Goal: Find specific page/section: Find specific page/section

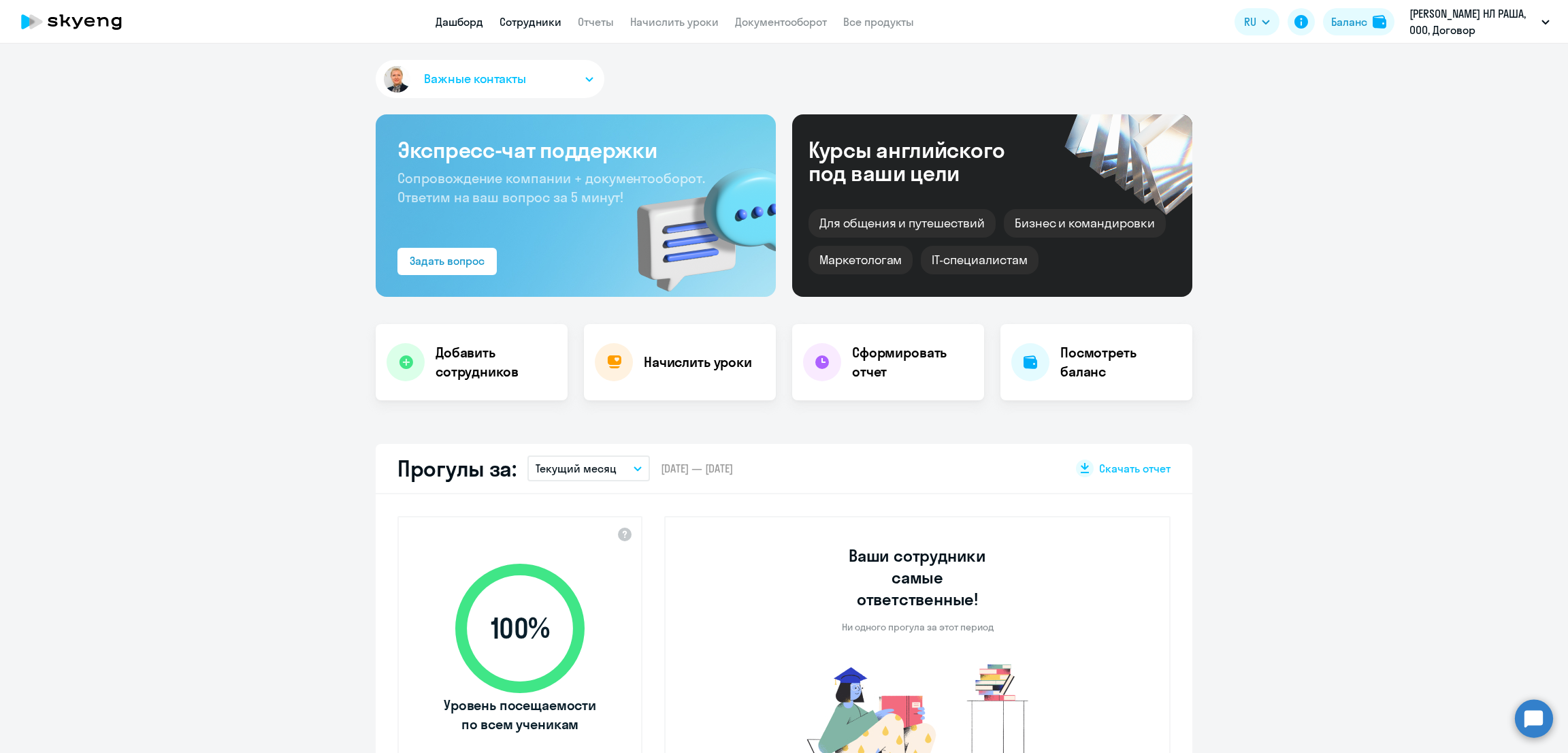
click at [525, 21] on link "Сотрудники" at bounding box center [530, 22] width 62 height 14
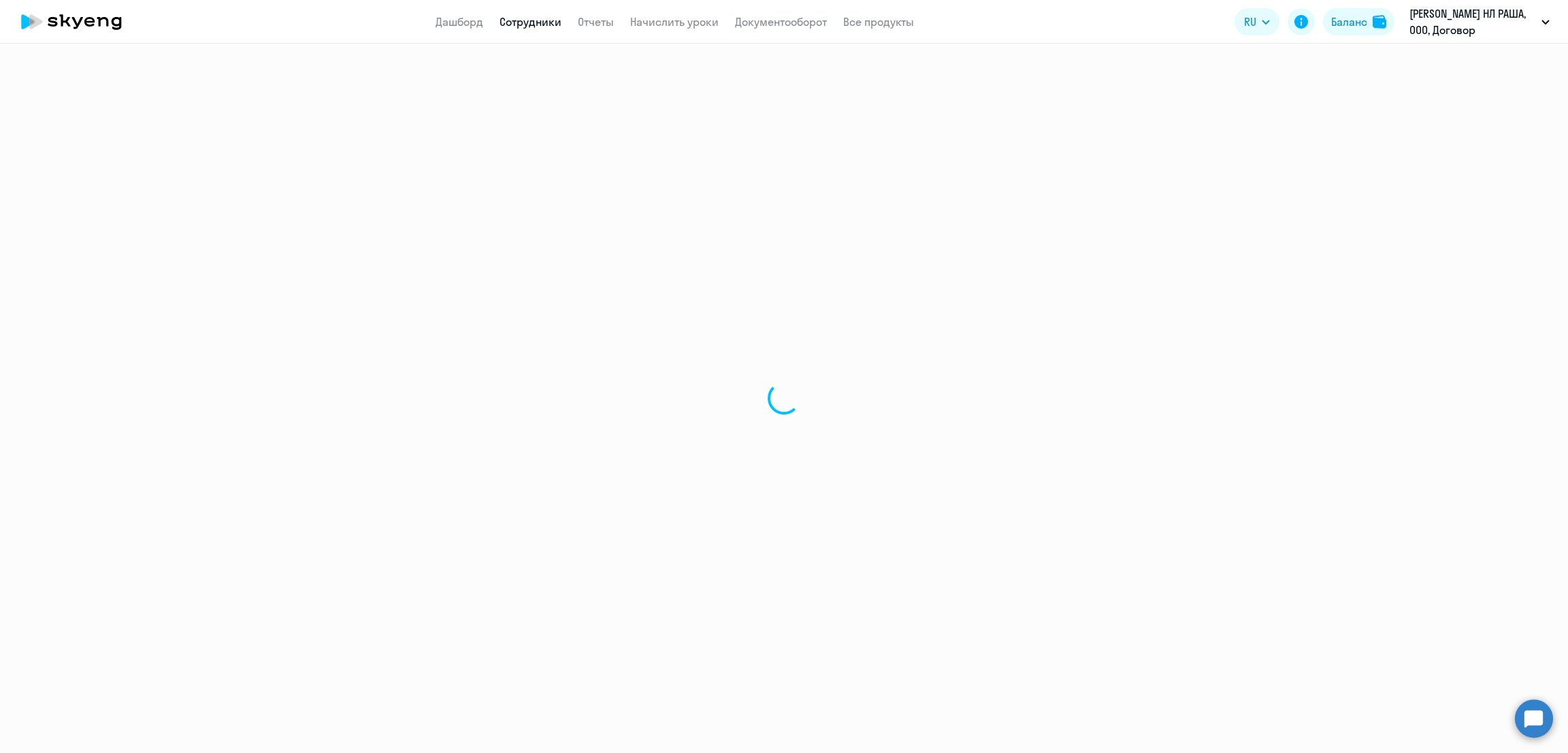
select select "30"
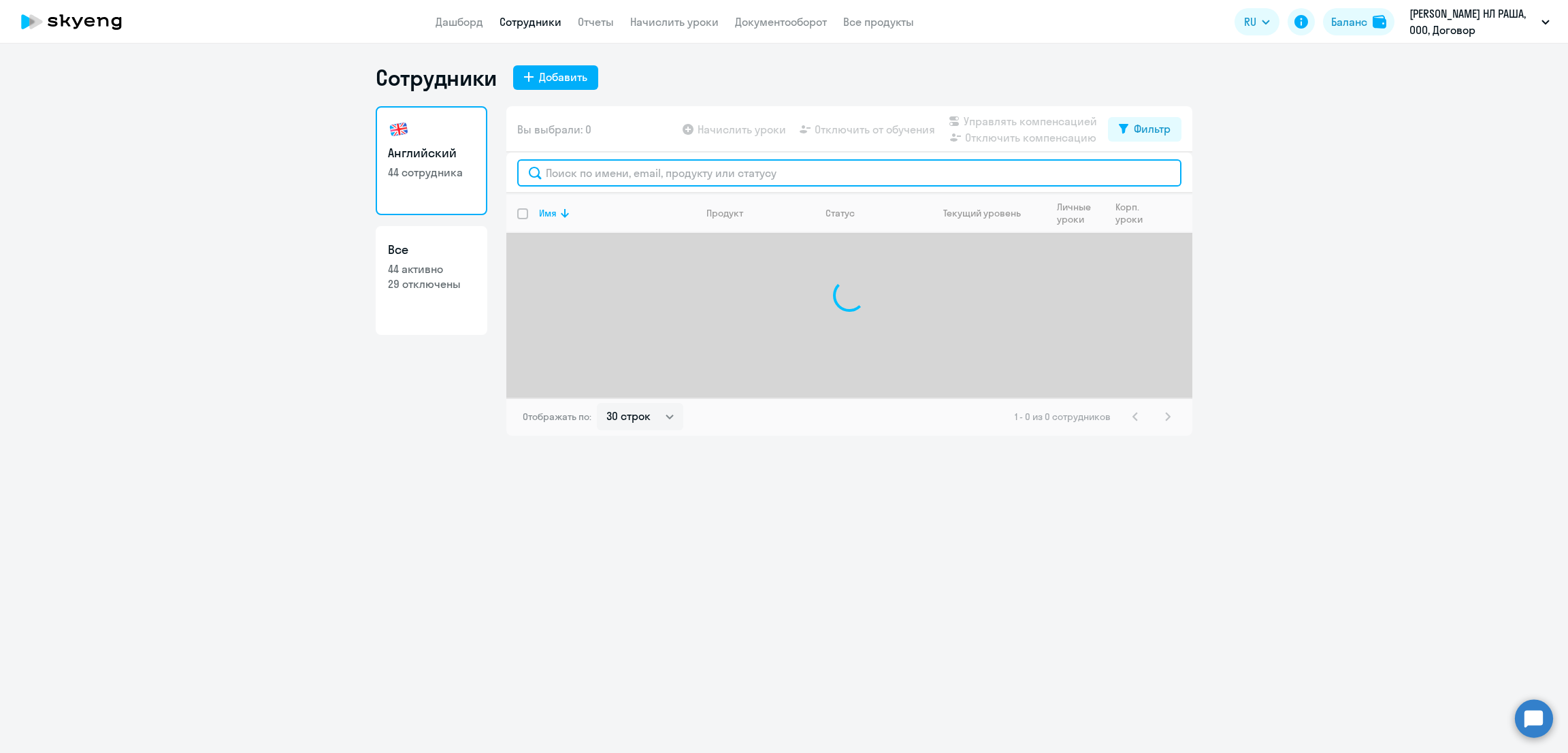
click at [593, 177] on input "text" at bounding box center [849, 173] width 664 height 27
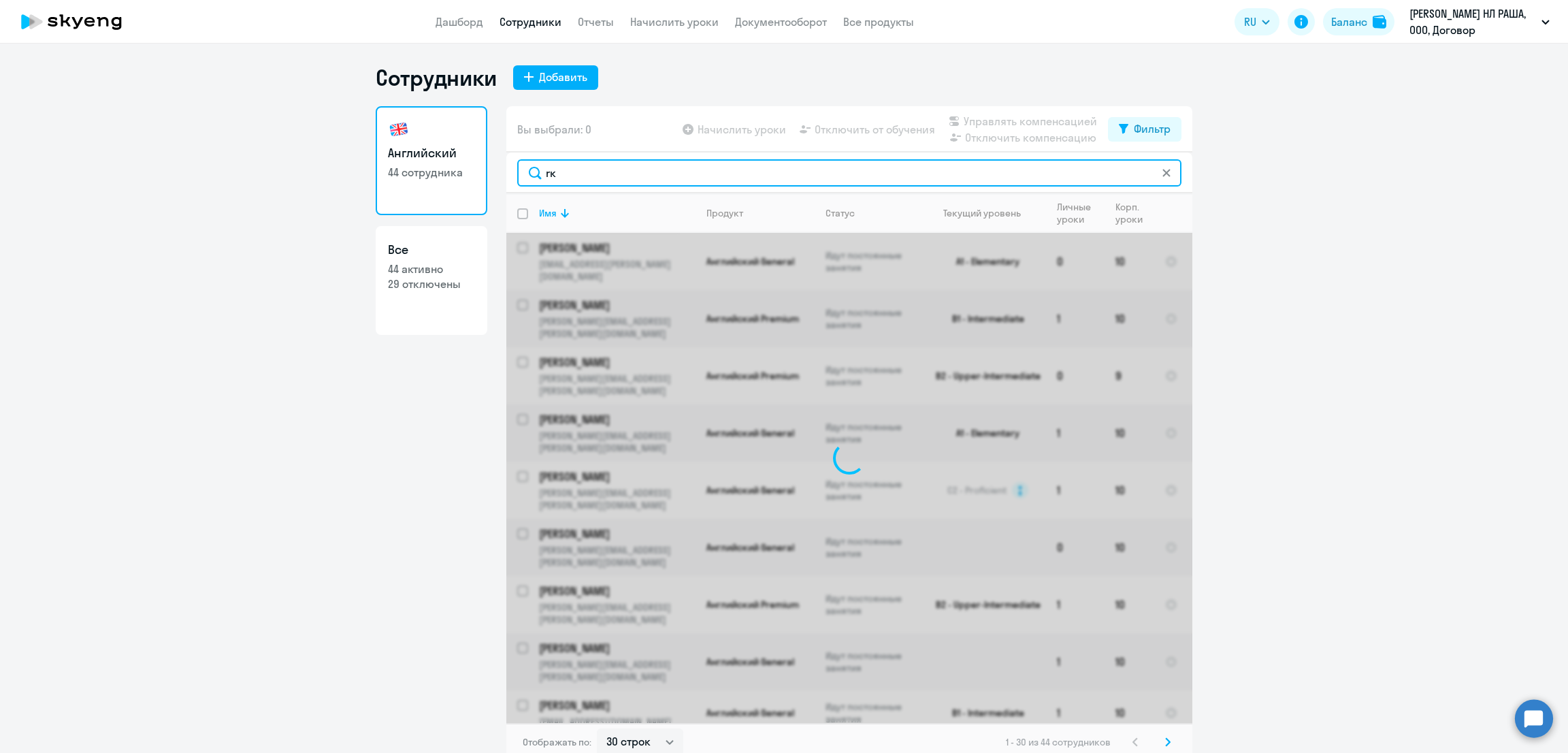
type input "r"
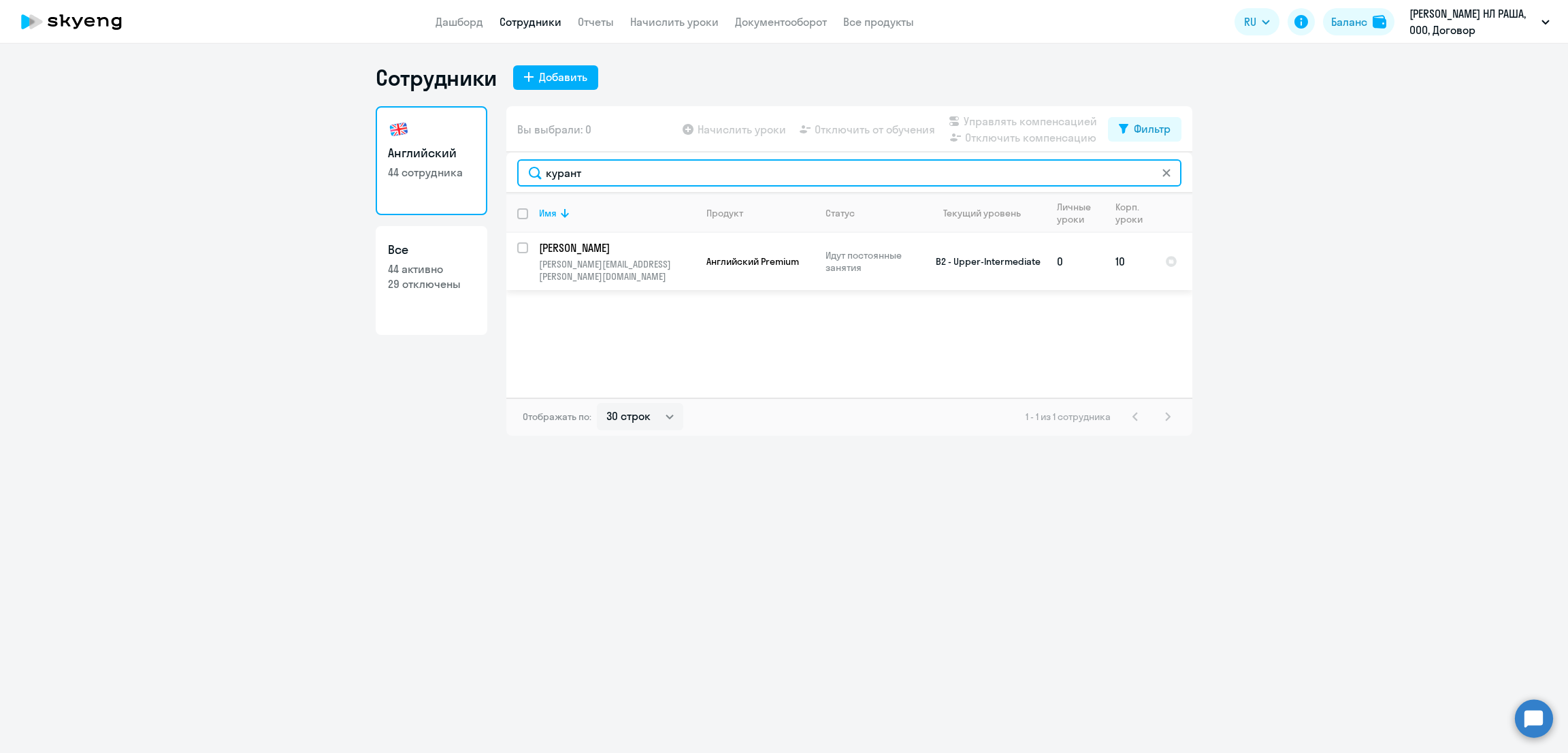
type input "курант"
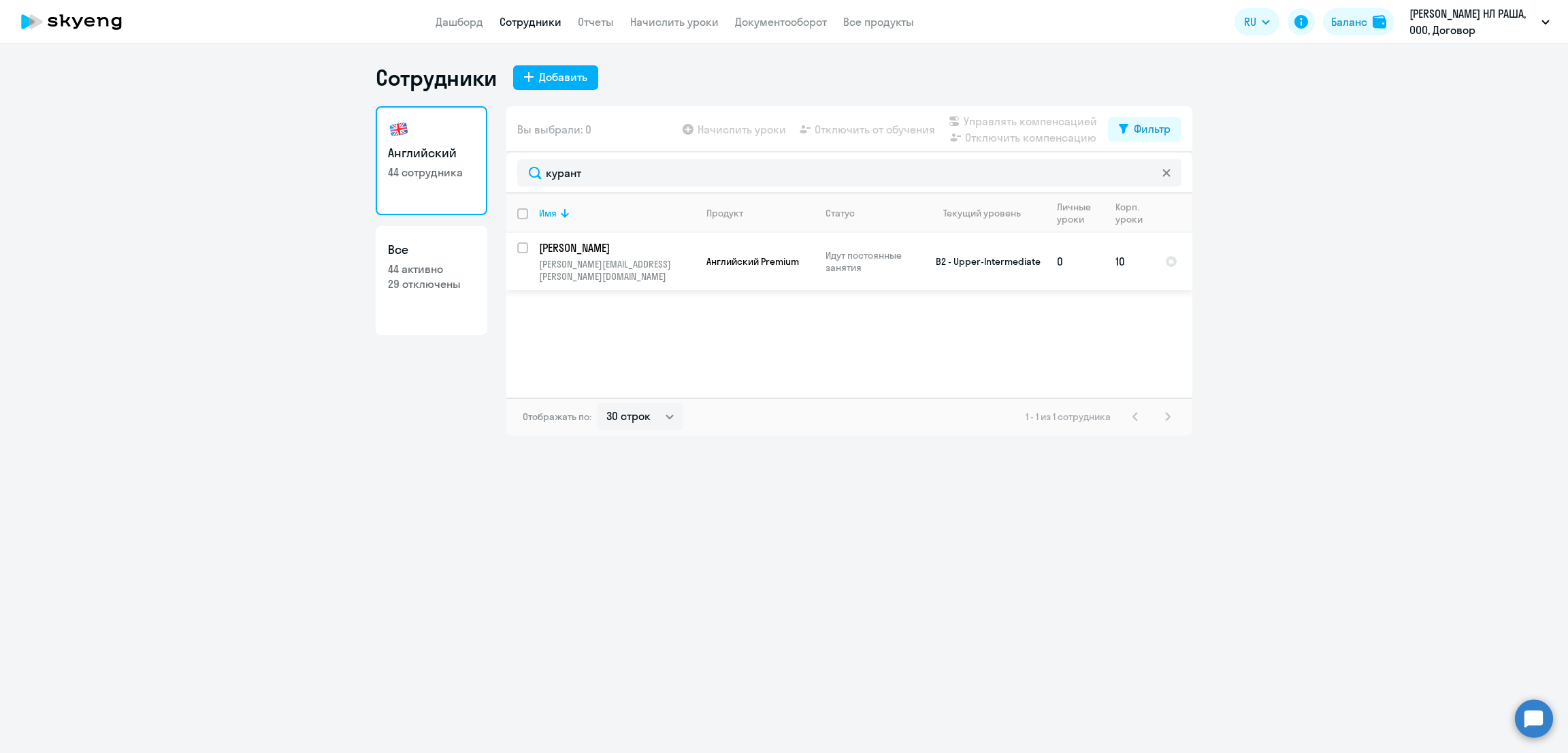
click at [679, 270] on p "[PERSON_NAME][EMAIL_ADDRESS][PERSON_NAME][DOMAIN_NAME]" at bounding box center [617, 270] width 156 height 25
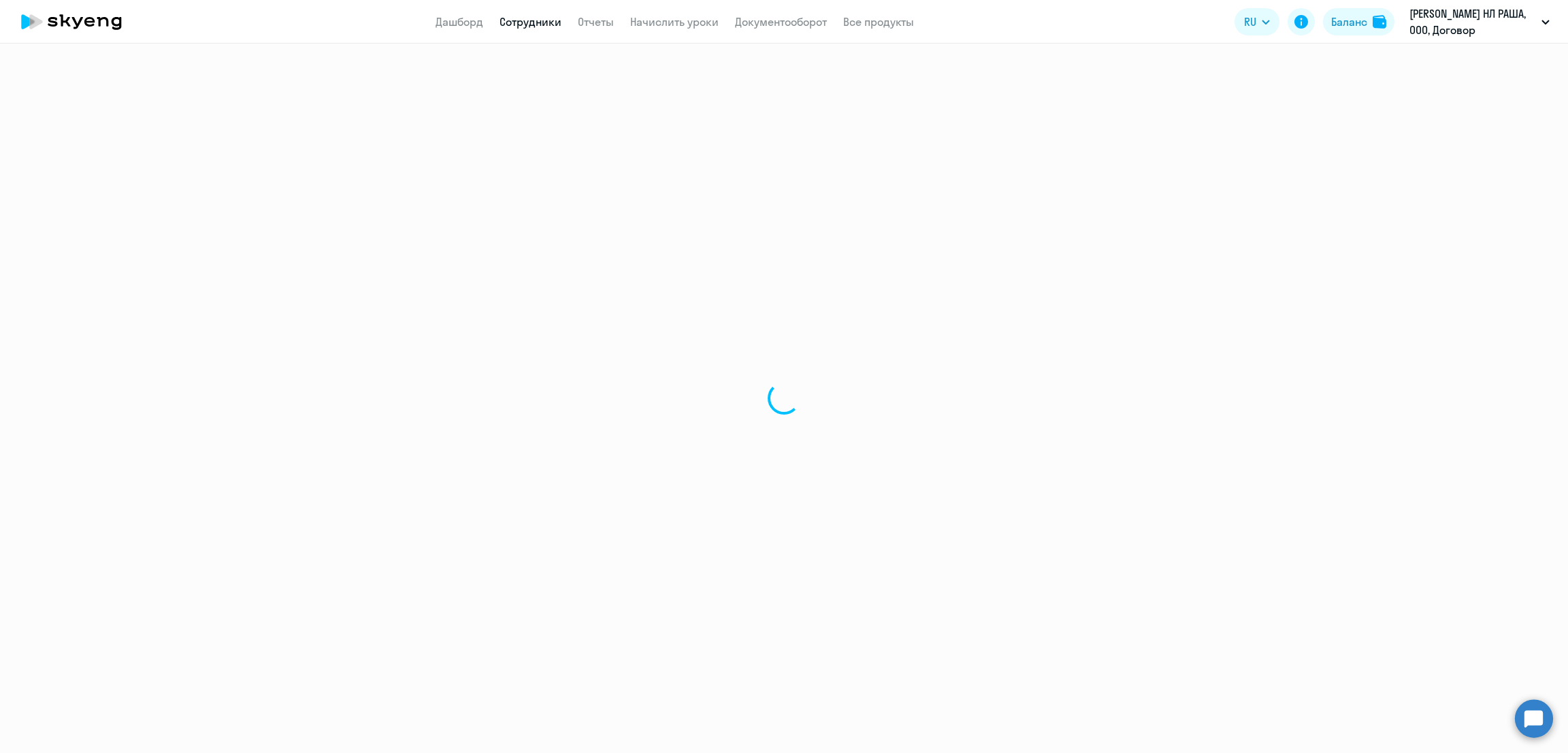
select select "english"
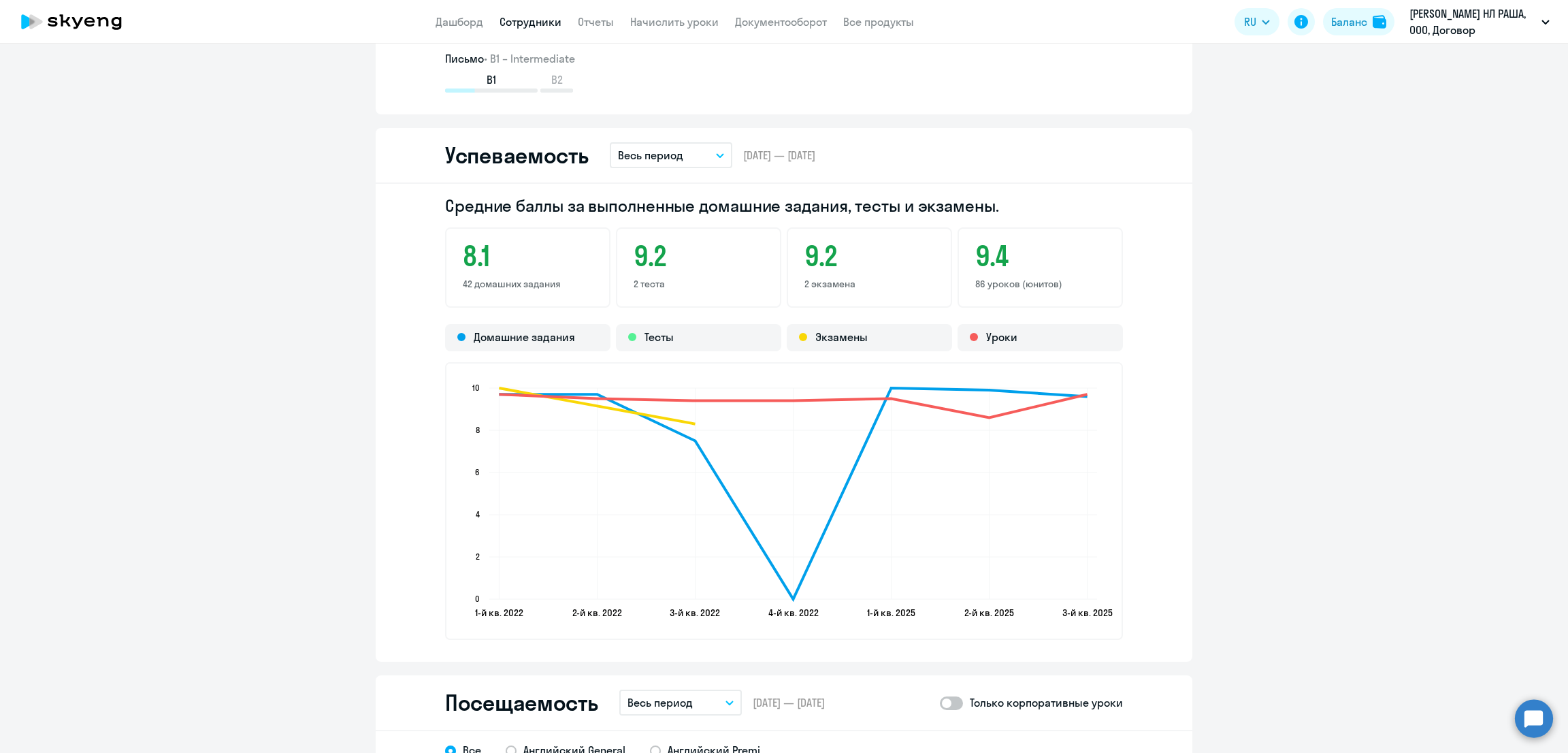
scroll to position [1191, 0]
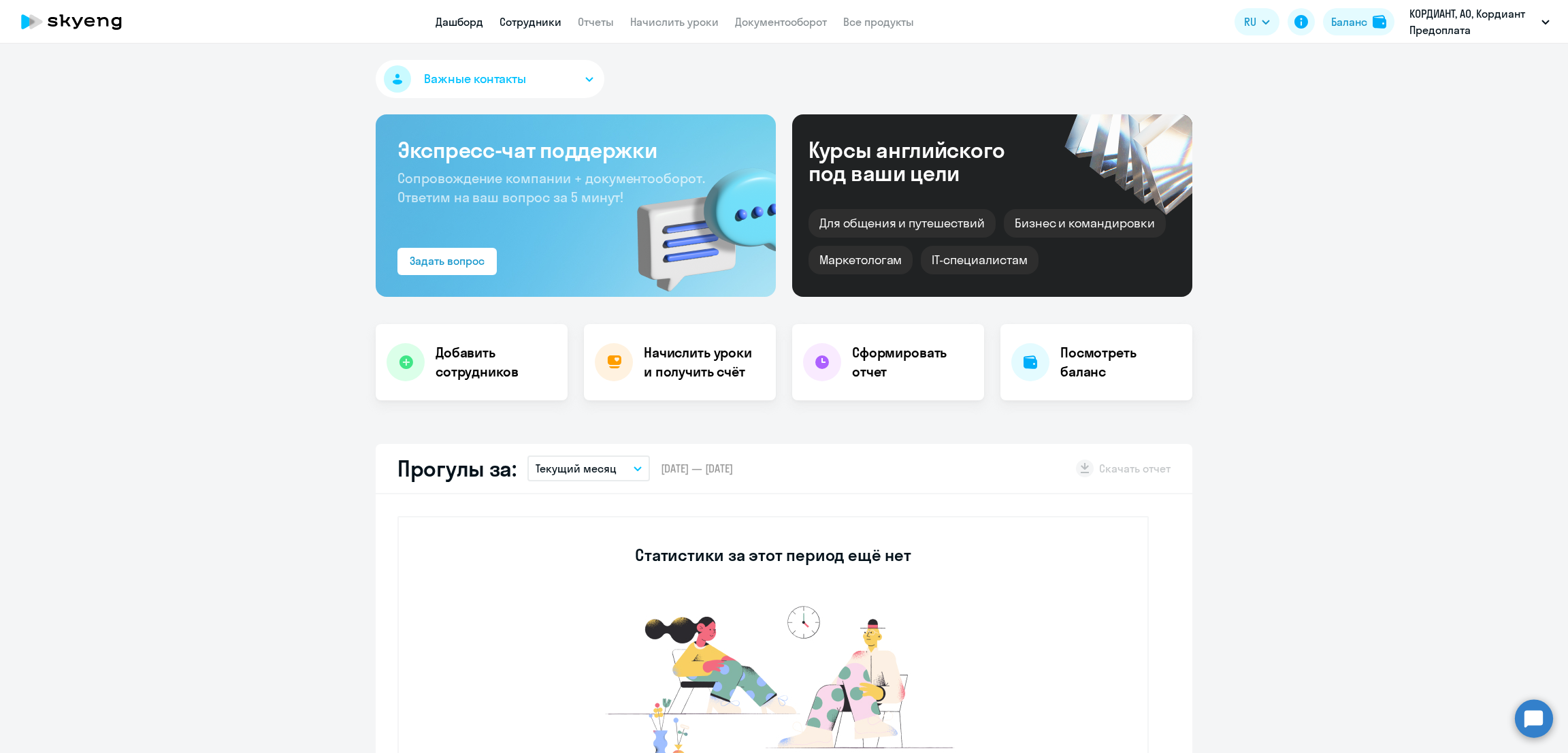
click at [506, 21] on link "Сотрудники" at bounding box center [530, 22] width 62 height 14
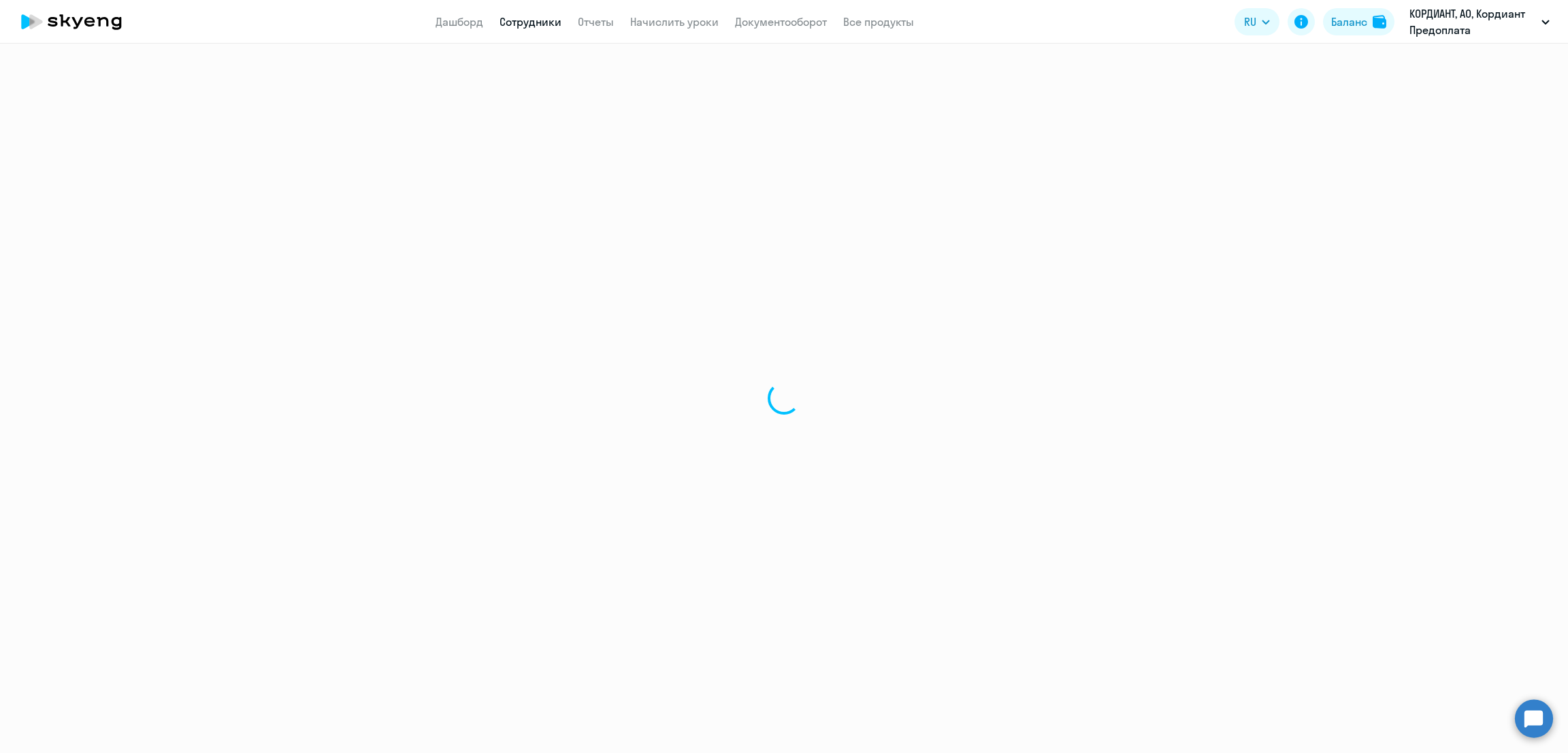
select select "30"
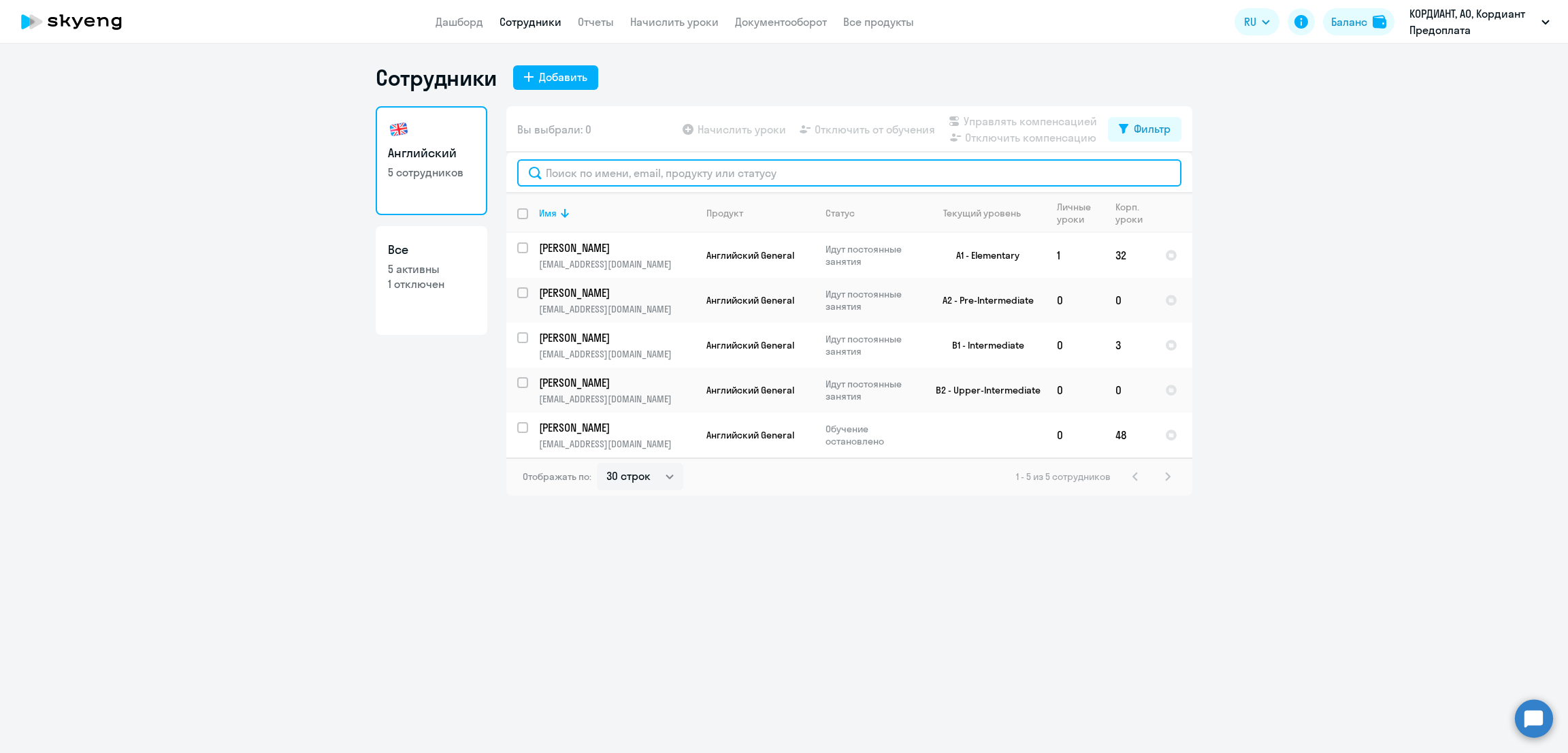
click at [611, 181] on input "text" at bounding box center [849, 173] width 664 height 27
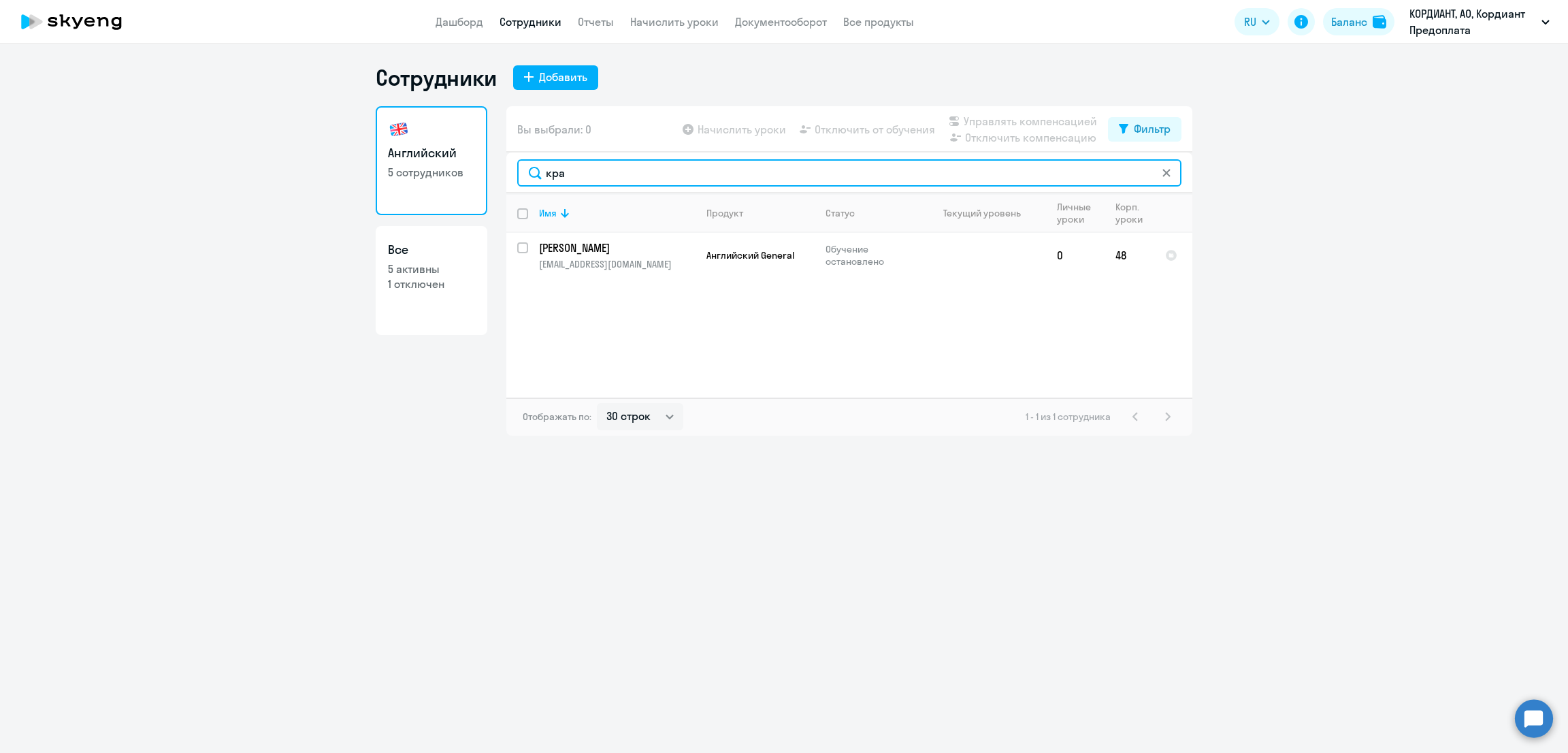
type input "кра"
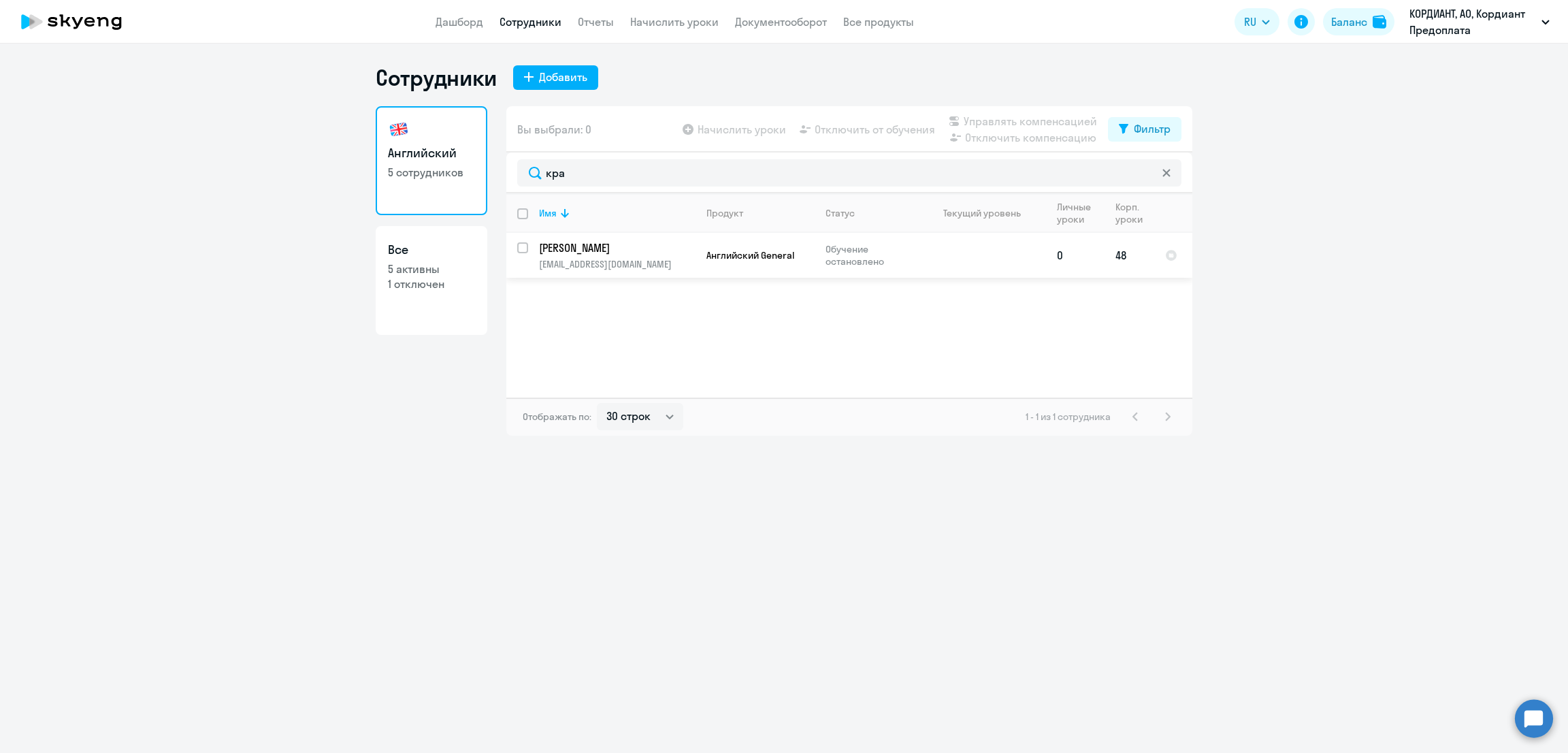
click at [638, 253] on p "Кравченко Ирина Николаевна" at bounding box center [616, 248] width 154 height 15
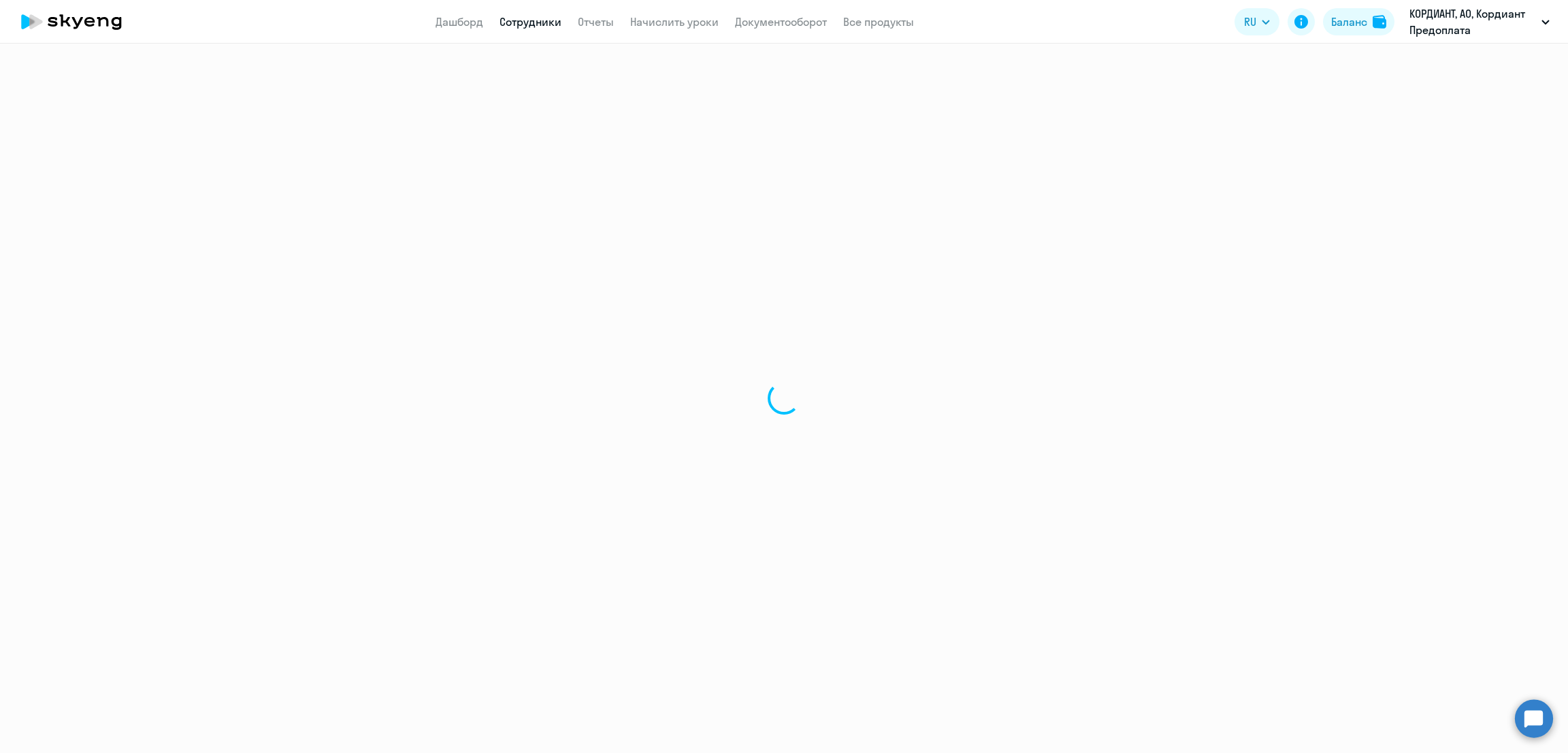
select select "english"
